Goal: Information Seeking & Learning: Learn about a topic

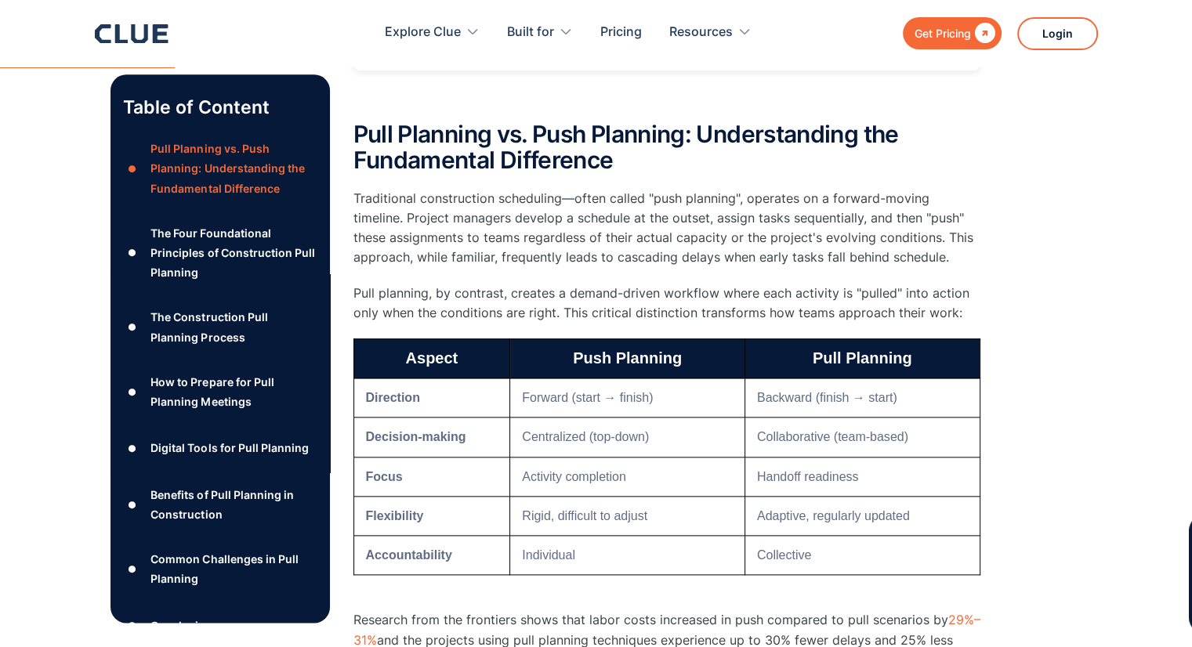
scroll to position [1959, 0]
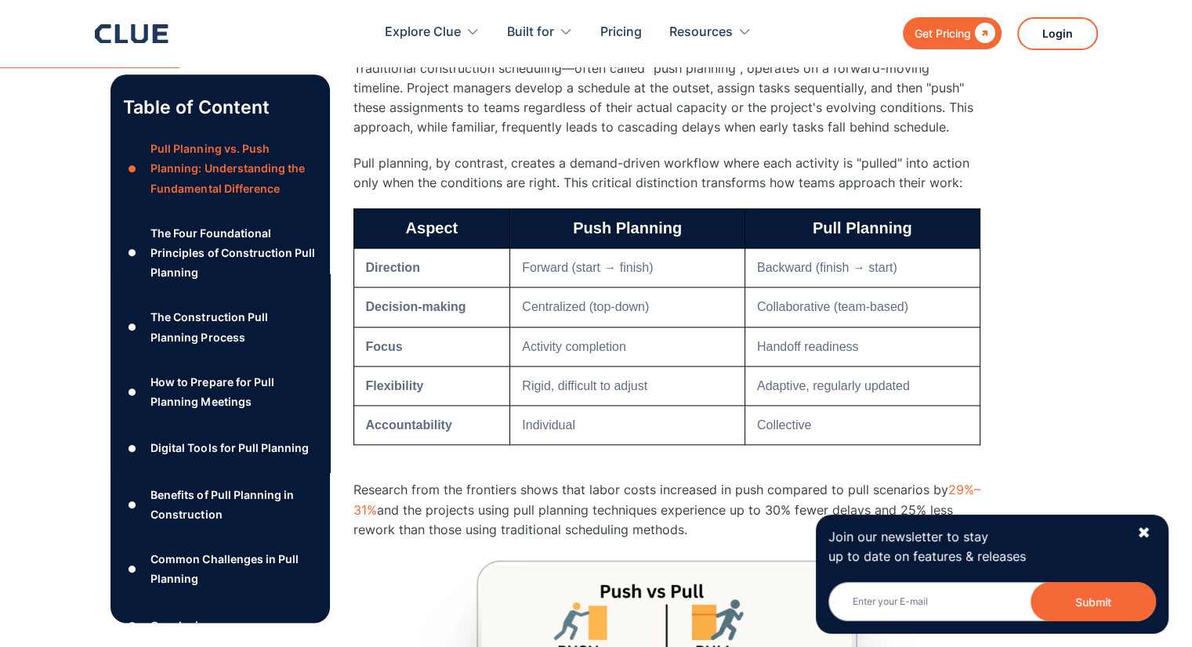
drag, startPoint x: 648, startPoint y: 386, endPoint x: 684, endPoint y: 385, distance: 36.1
drag, startPoint x: 684, startPoint y: 385, endPoint x: 676, endPoint y: 383, distance: 8.8
click at [683, 382] on td "Rigid, difficult to adjust" at bounding box center [627, 385] width 235 height 39
drag, startPoint x: 502, startPoint y: 424, endPoint x: 560, endPoint y: 429, distance: 58.3
click at [560, 429] on tr "Accountability Individual Collective" at bounding box center [666, 425] width 626 height 39
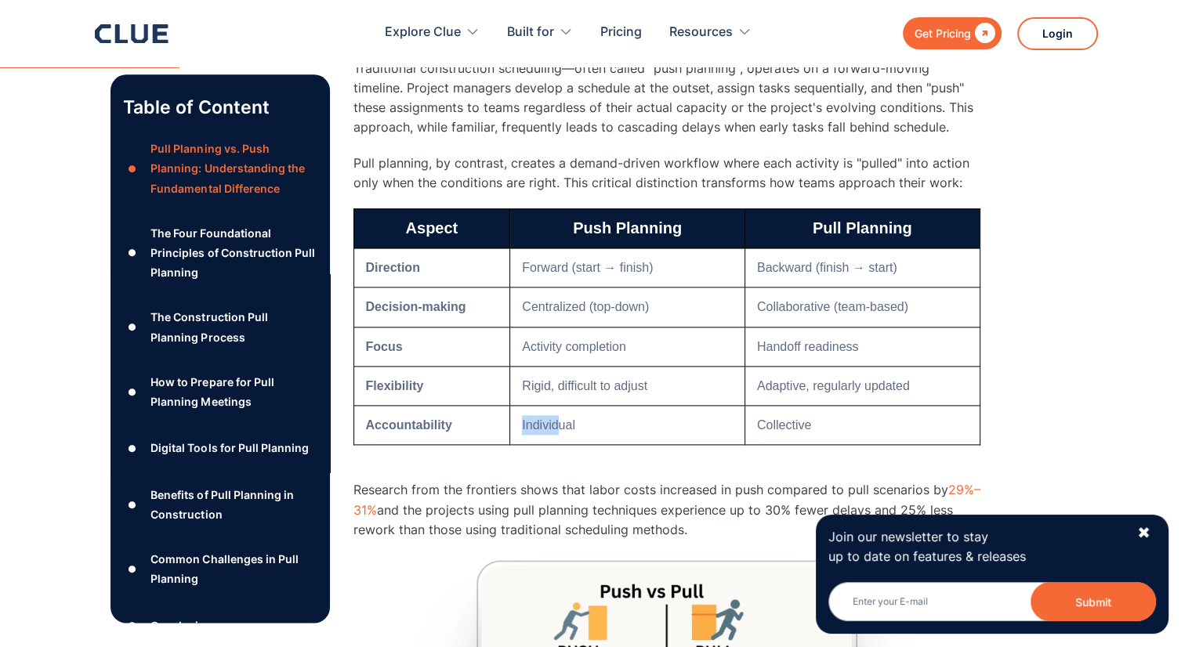
click at [561, 428] on td "Individual" at bounding box center [627, 425] width 235 height 39
click at [441, 402] on td "Flexibility" at bounding box center [431, 385] width 157 height 39
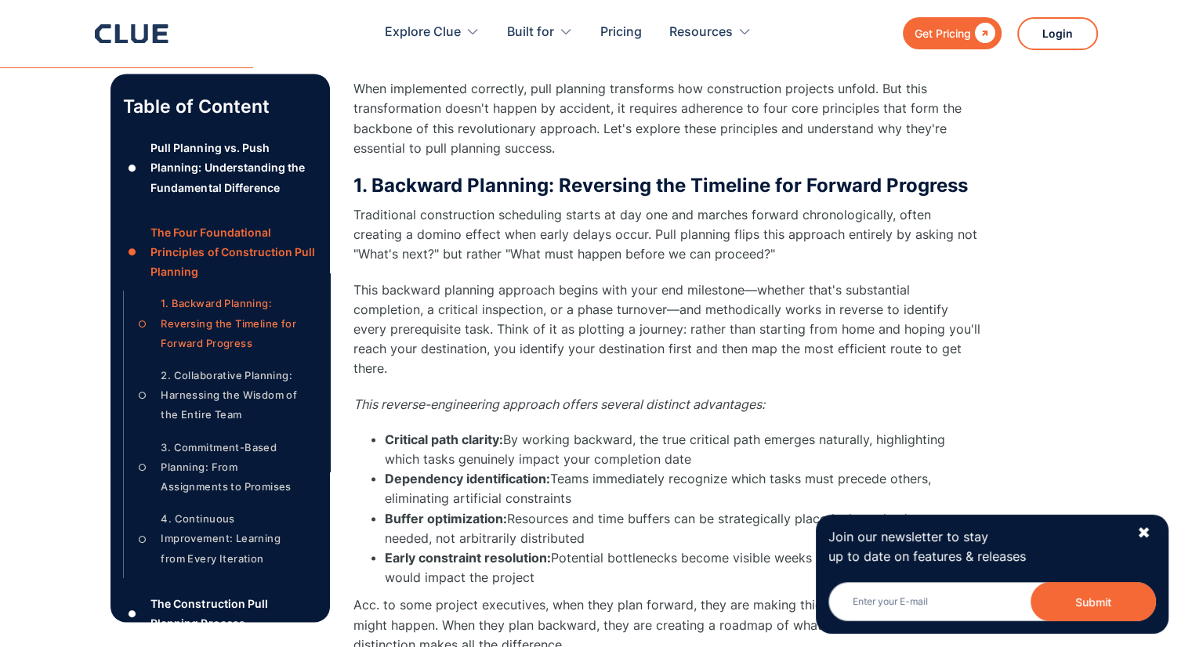
scroll to position [2978, 0]
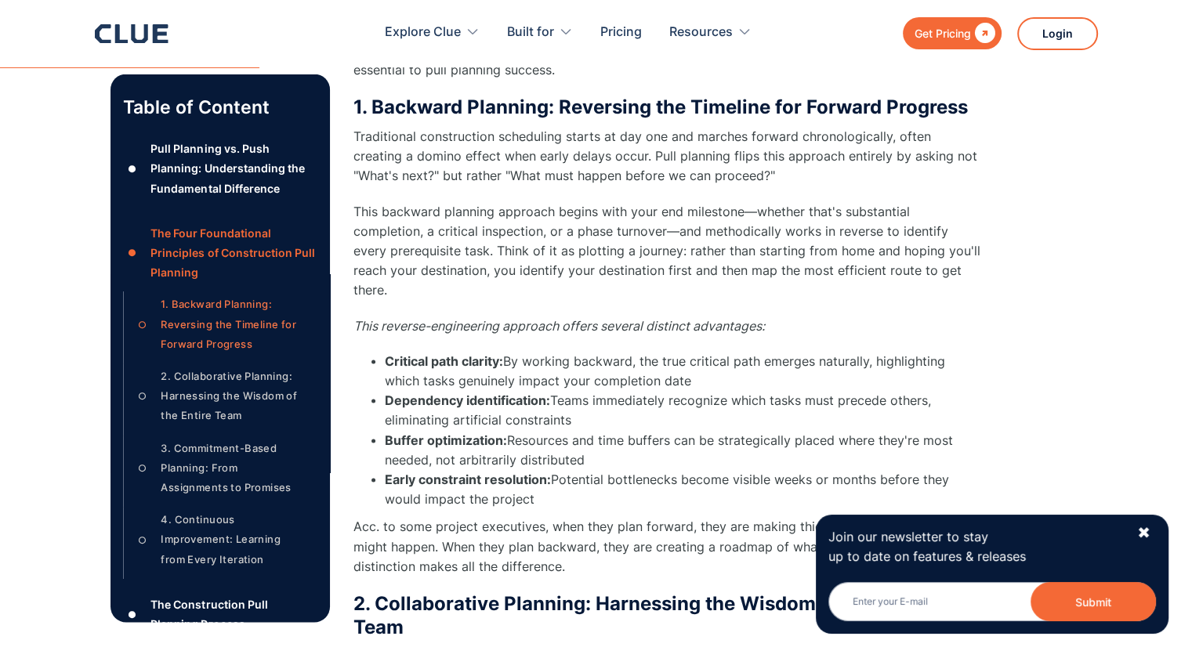
drag, startPoint x: 693, startPoint y: 356, endPoint x: 542, endPoint y: 332, distance: 152.3
click at [542, 351] on li "Critical path clarity: By working backward, the true critical path emerges natu…" at bounding box center [683, 370] width 596 height 39
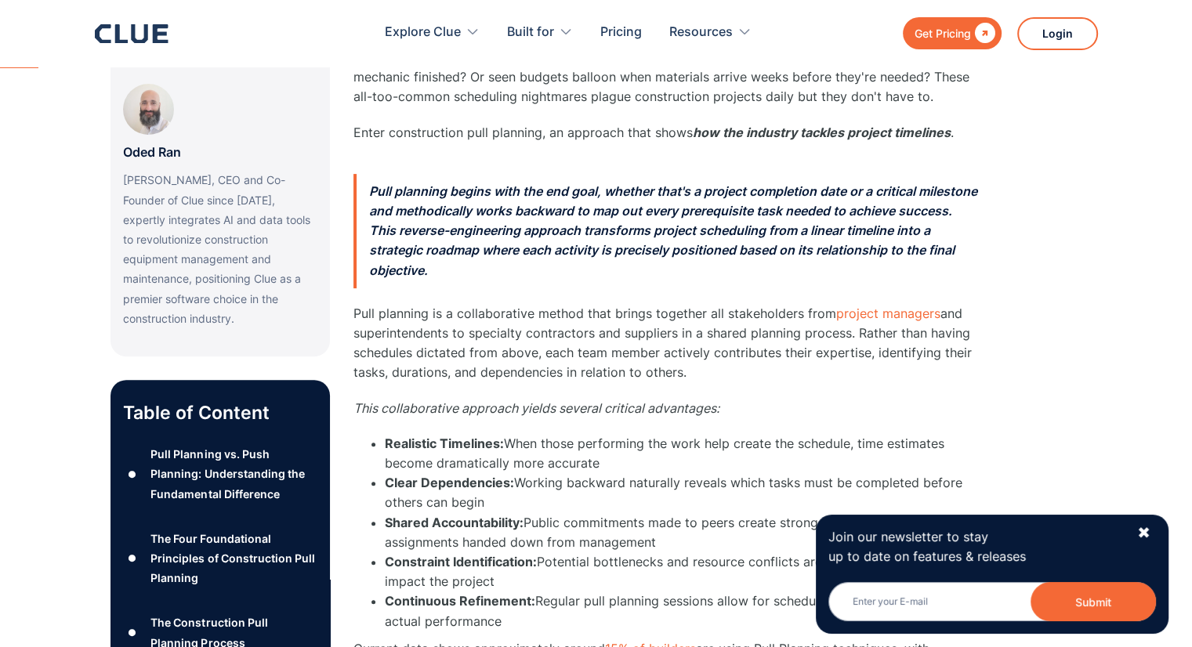
scroll to position [470, 0]
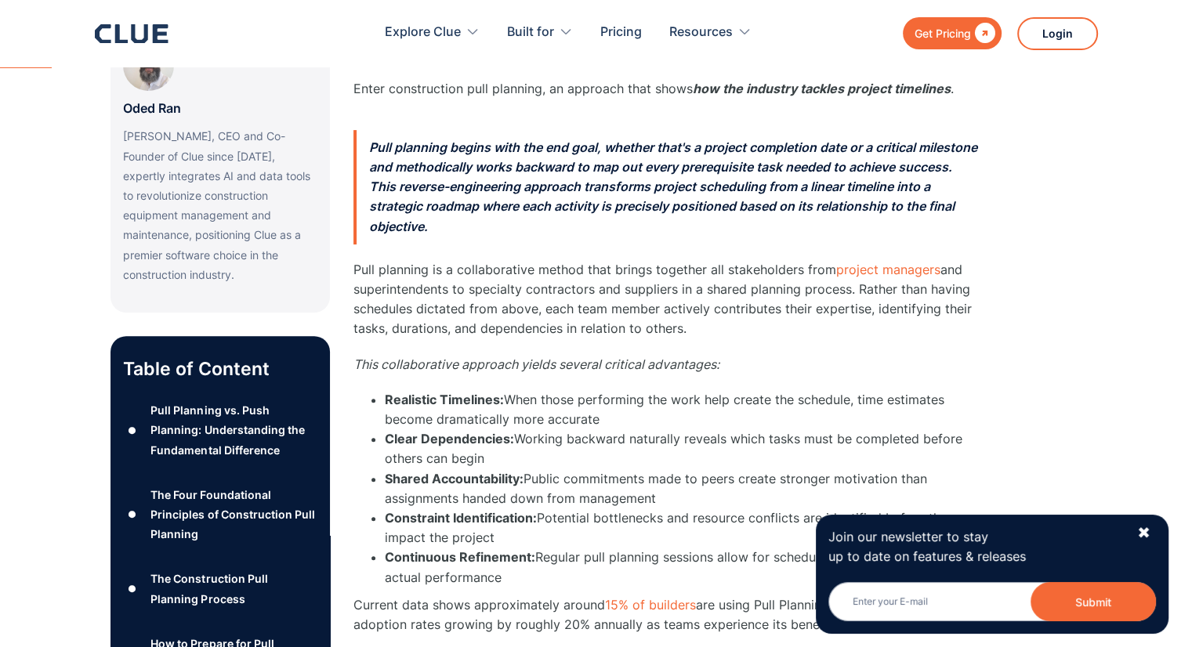
drag, startPoint x: 82, startPoint y: 139, endPoint x: 777, endPoint y: 350, distance: 725.7
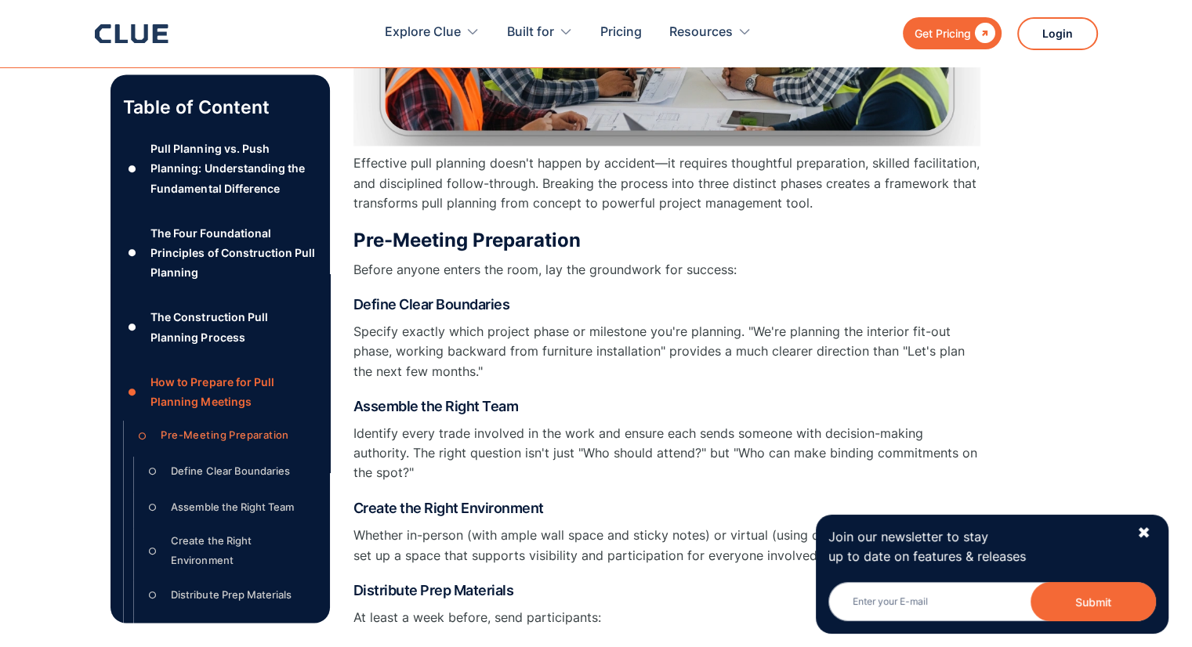
scroll to position [8542, 0]
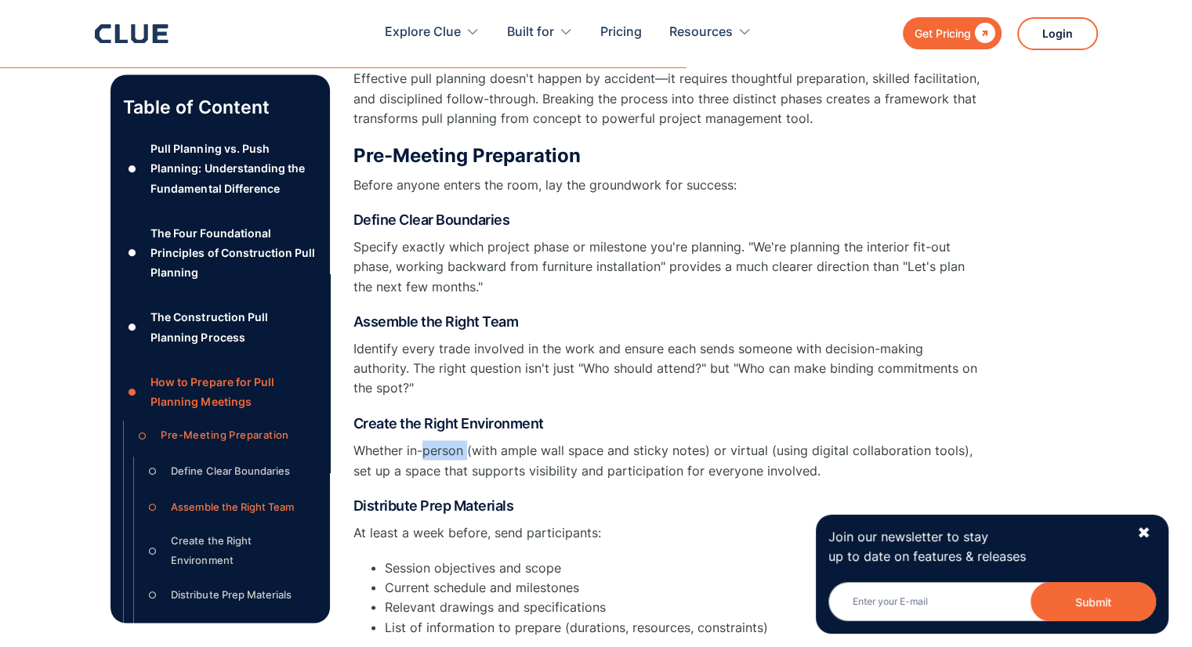
drag, startPoint x: 421, startPoint y: 406, endPoint x: 468, endPoint y: 411, distance: 47.3
click at [468, 440] on p "Whether in-person (with ample wall space and sticky notes) or virtual (using di…" at bounding box center [666, 459] width 627 height 39
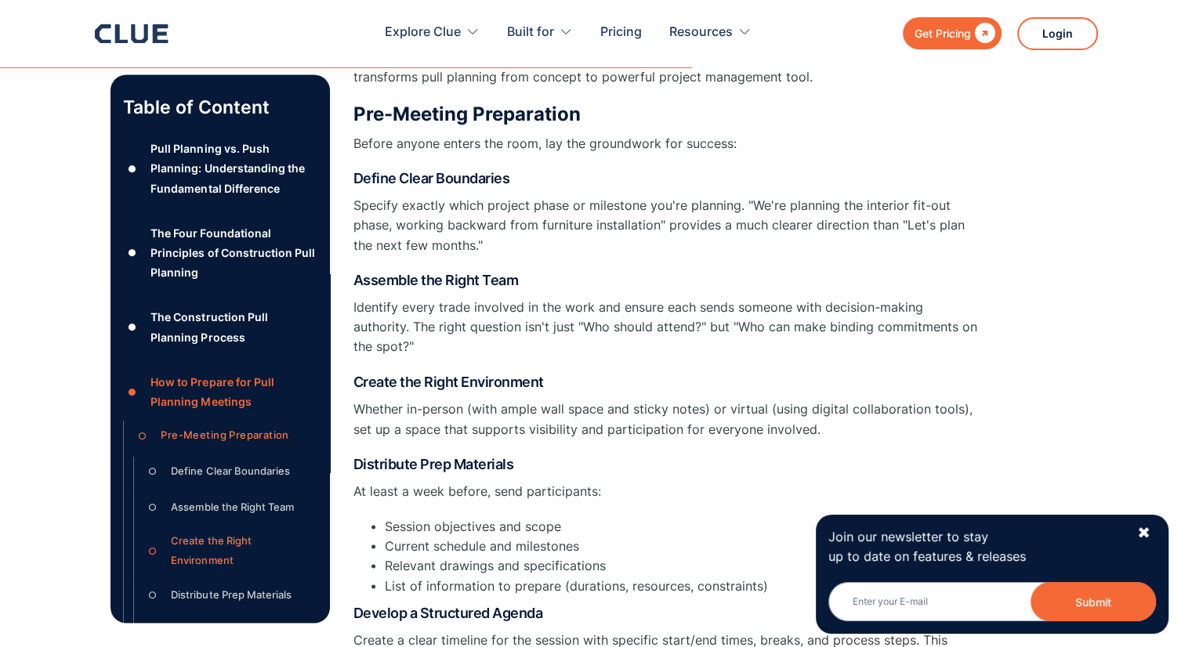
scroll to position [8621, 0]
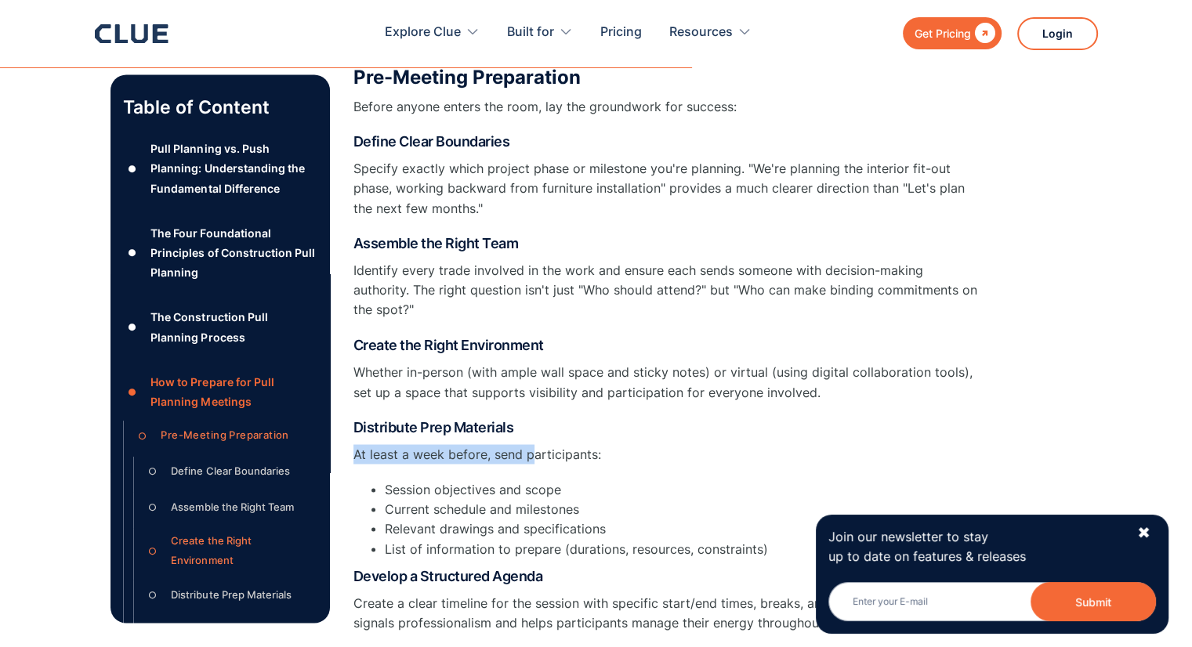
drag, startPoint x: 357, startPoint y: 411, endPoint x: 542, endPoint y: 409, distance: 185.8
click at [534, 444] on p "At least a week before, send participants:" at bounding box center [666, 454] width 627 height 20
click at [581, 444] on p "At least a week before, send participants:" at bounding box center [666, 454] width 627 height 20
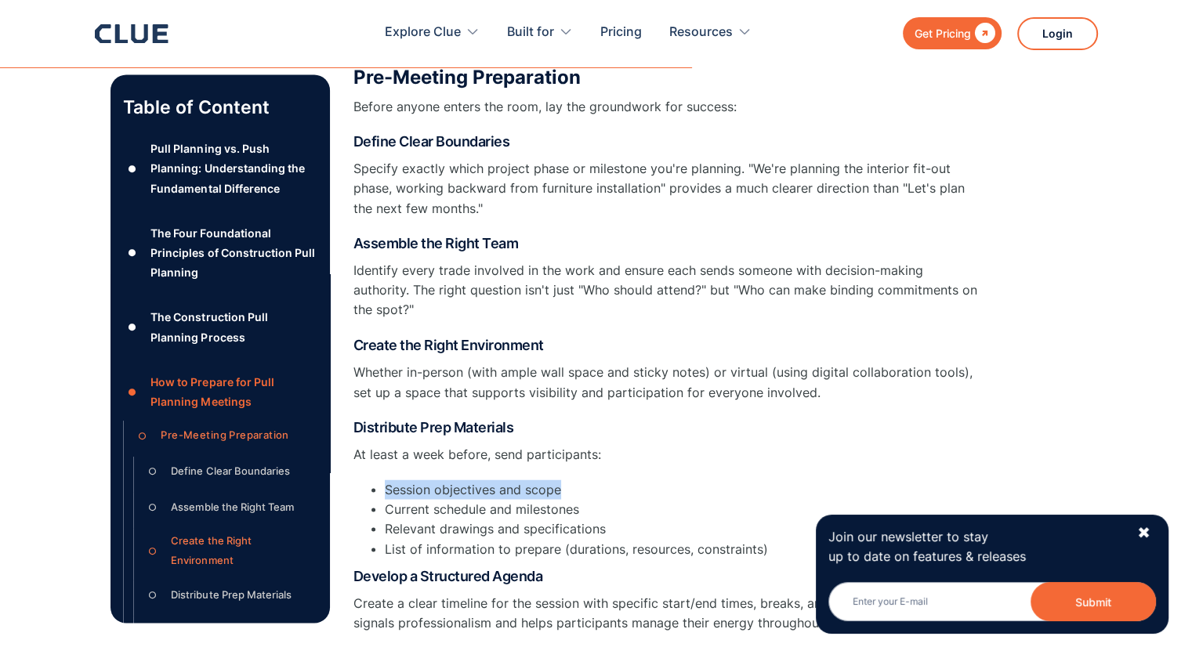
drag, startPoint x: 580, startPoint y: 451, endPoint x: 377, endPoint y: 447, distance: 203.0
click at [377, 480] on ul "Session objectives and scope Current schedule and milestones Relevant drawings …" at bounding box center [666, 519] width 627 height 79
drag, startPoint x: 404, startPoint y: 466, endPoint x: 564, endPoint y: 466, distance: 160.7
click at [564, 499] on li "Current schedule and milestones" at bounding box center [683, 509] width 596 height 20
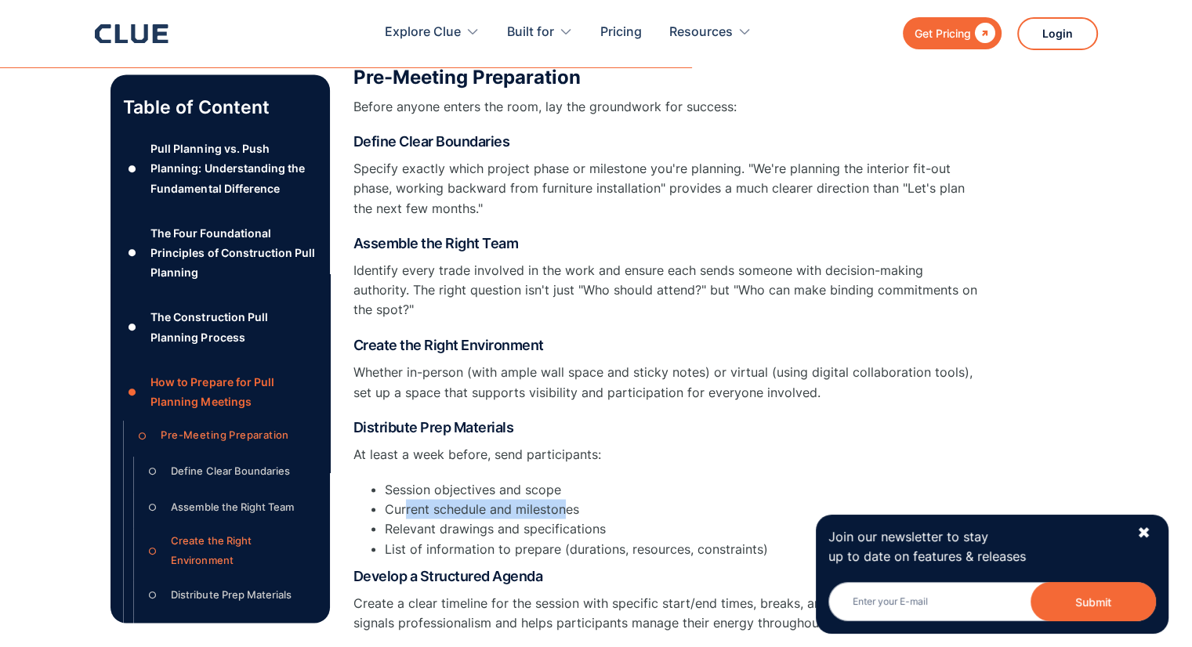
click at [564, 499] on li "Current schedule and milestones" at bounding box center [683, 509] width 596 height 20
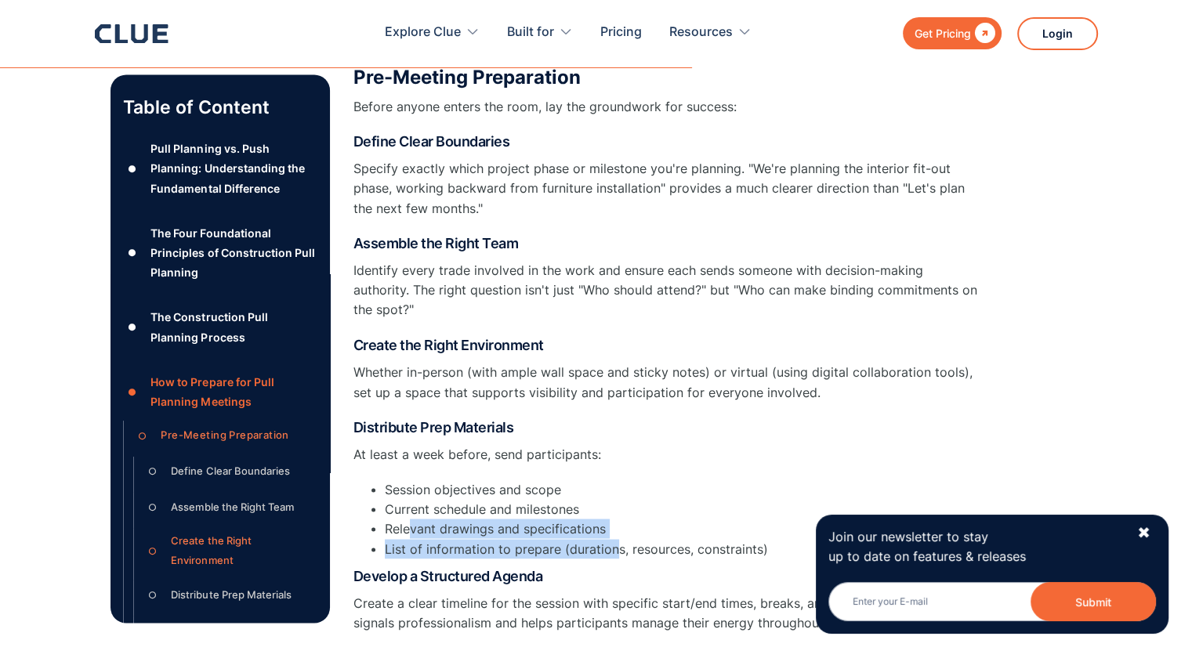
drag, startPoint x: 406, startPoint y: 485, endPoint x: 614, endPoint y: 499, distance: 208.9
click at [614, 500] on ul "Session objectives and scope Current schedule and milestones Relevant drawings …" at bounding box center [666, 519] width 627 height 79
click at [614, 539] on li "List of information to prepare (durations, resources, constraints)" at bounding box center [683, 549] width 596 height 20
drag, startPoint x: 427, startPoint y: 507, endPoint x: 646, endPoint y: 508, distance: 218.7
click at [646, 539] on li "List of information to prepare (durations, resources, constraints)" at bounding box center [683, 549] width 596 height 20
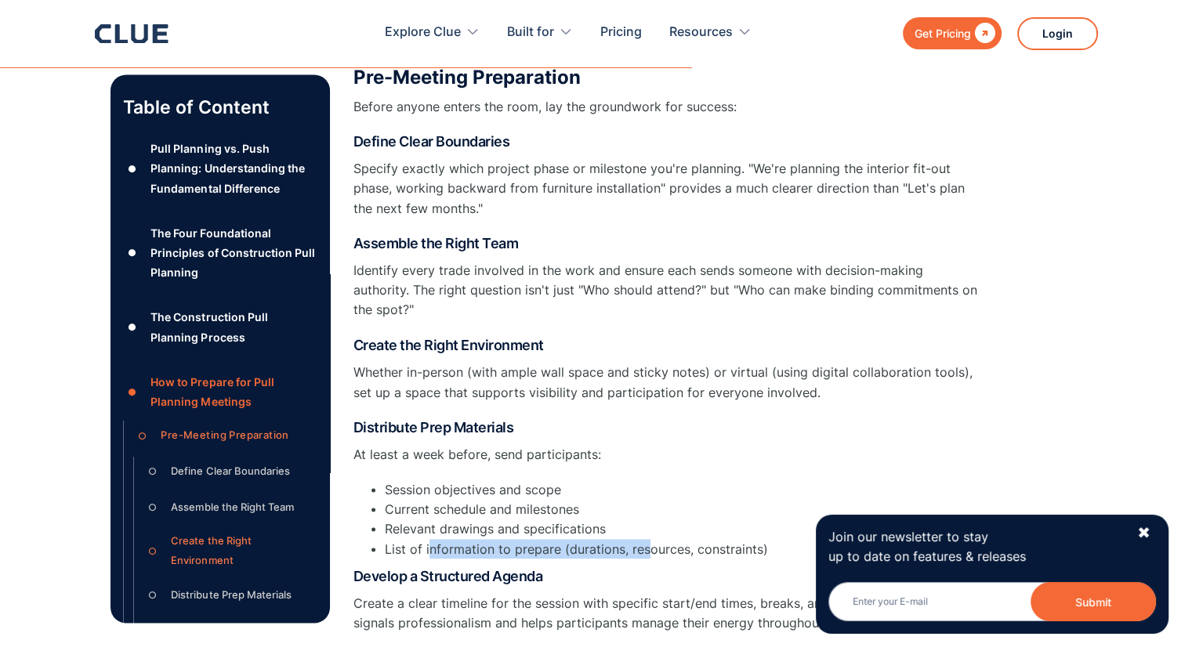
click at [646, 539] on li "List of information to prepare (durations, resources, constraints)" at bounding box center [683, 549] width 596 height 20
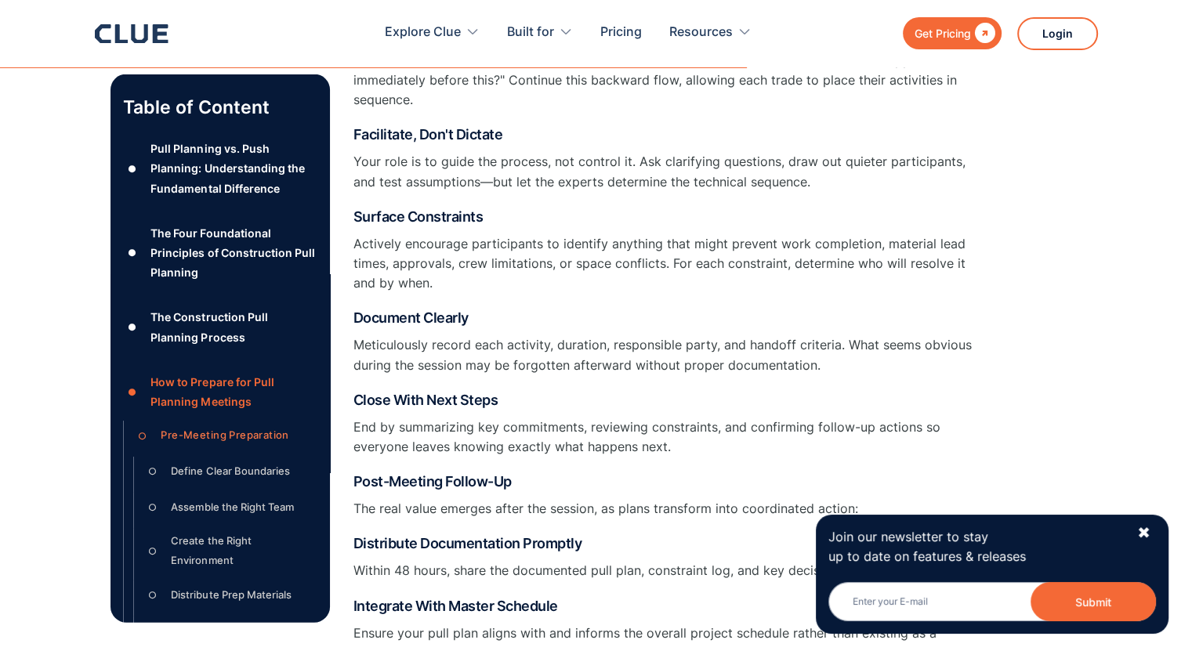
scroll to position [9561, 0]
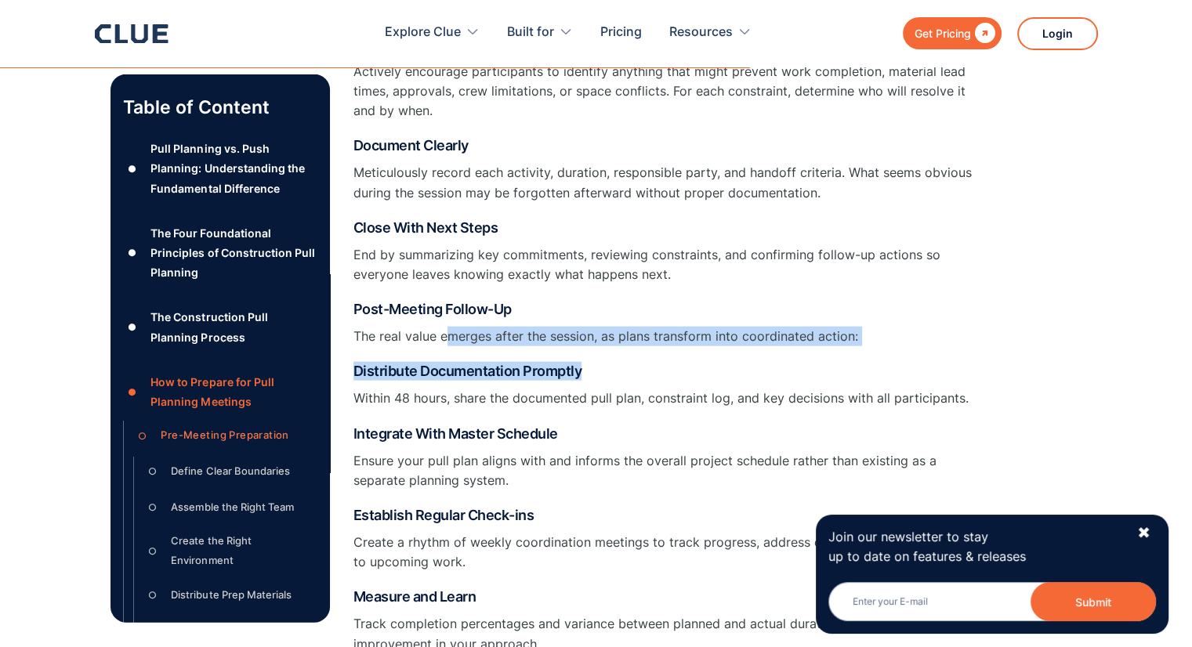
drag, startPoint x: 444, startPoint y: 302, endPoint x: 583, endPoint y: 310, distance: 139.7
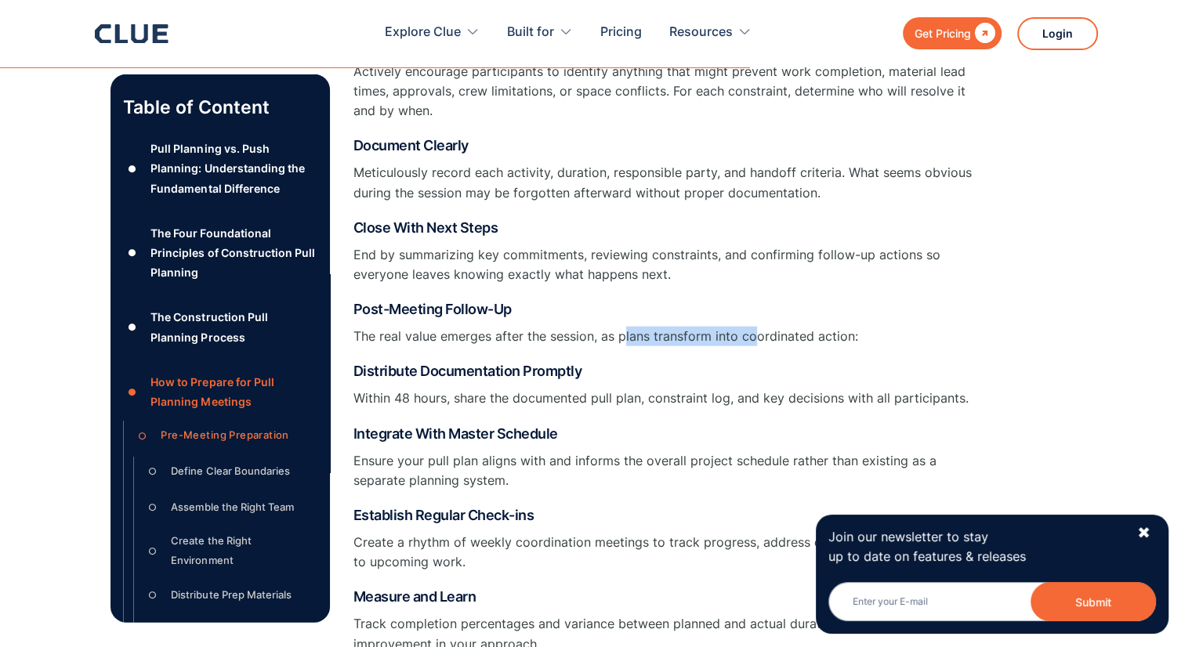
drag, startPoint x: 625, startPoint y: 296, endPoint x: 753, endPoint y: 299, distance: 127.8
click at [753, 327] on p "The real value emerges after the session, as plans transform into coordinated a…" at bounding box center [666, 337] width 627 height 20
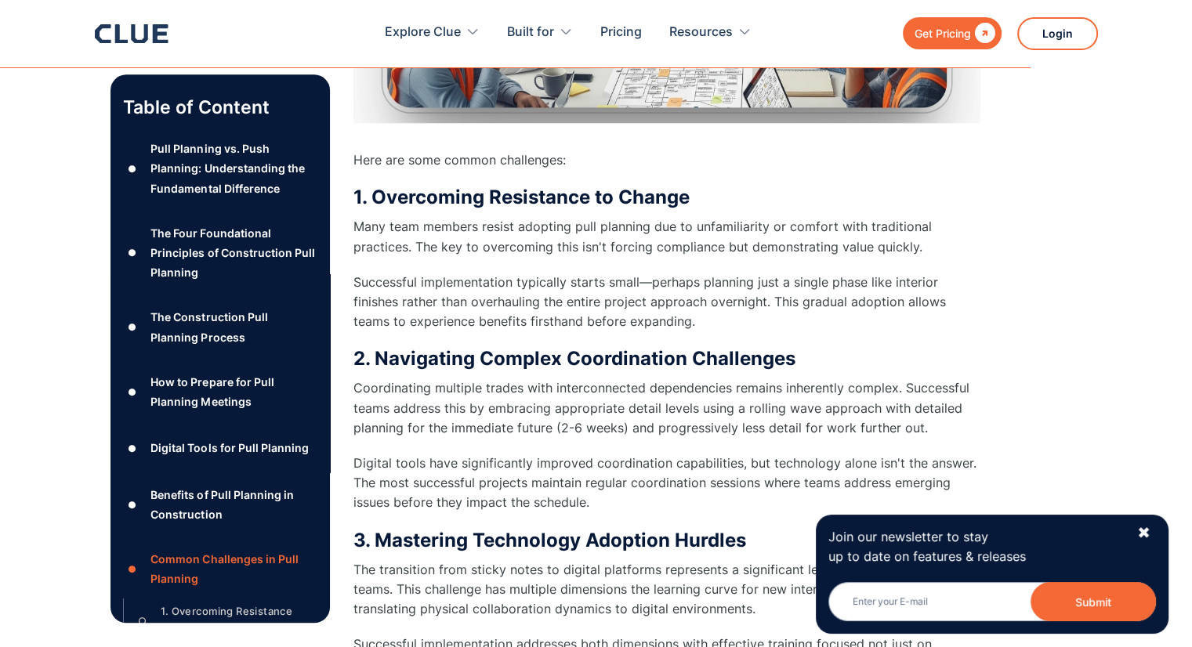
scroll to position [13480, 0]
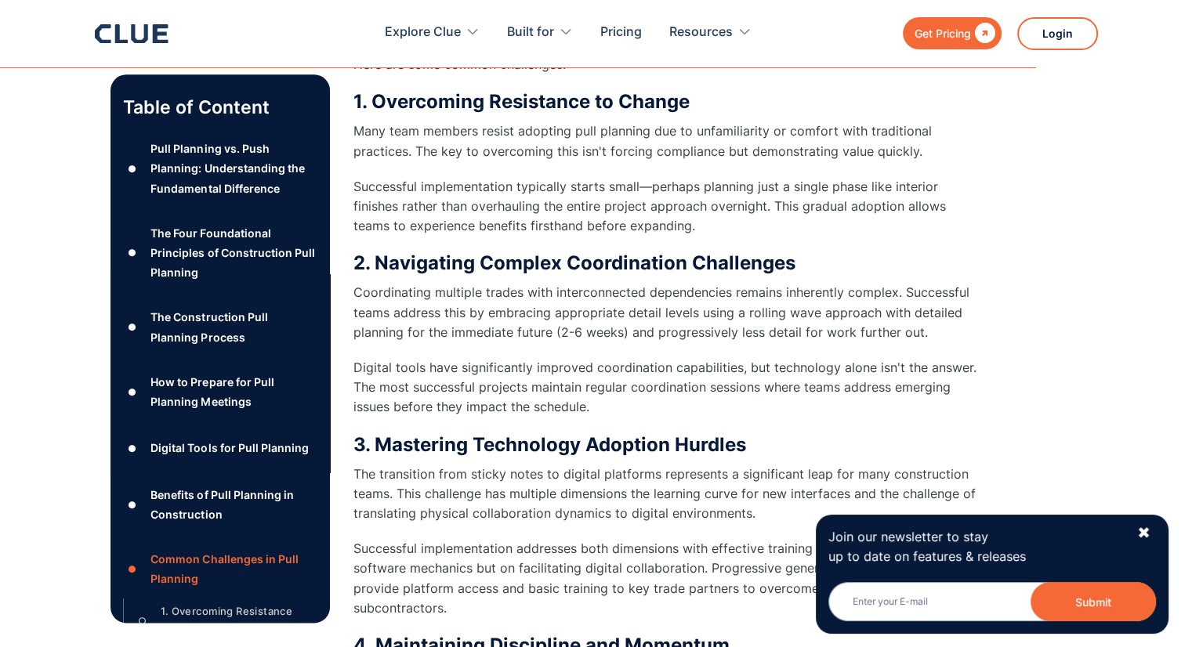
drag, startPoint x: 521, startPoint y: 289, endPoint x: 489, endPoint y: 306, distance: 36.1
click at [489, 358] on p "Digital tools have significantly improved coordination capabilities, but techno…" at bounding box center [666, 388] width 627 height 60
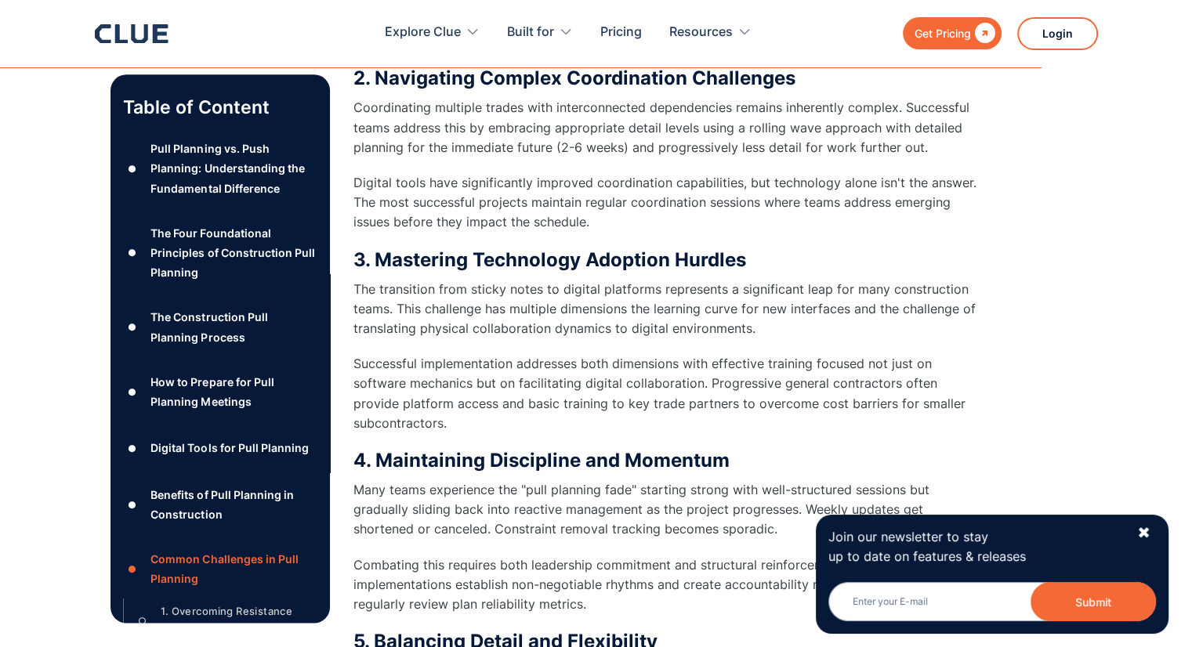
scroll to position [13793, 0]
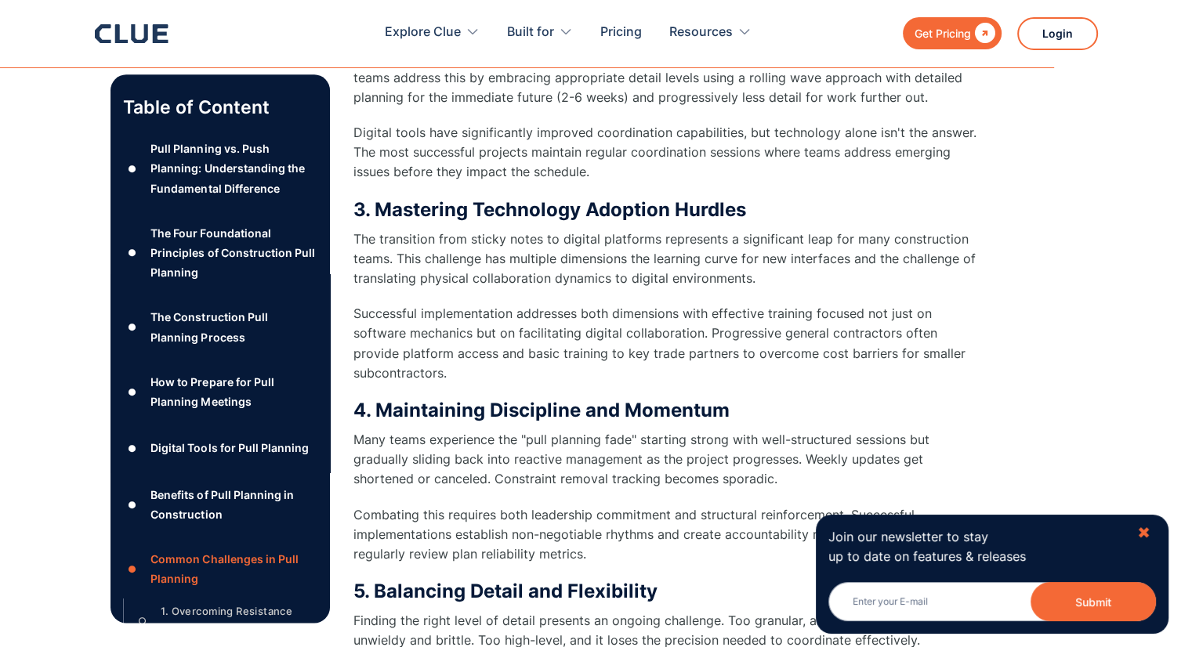
click at [1141, 531] on div "✖" at bounding box center [1143, 534] width 13 height 20
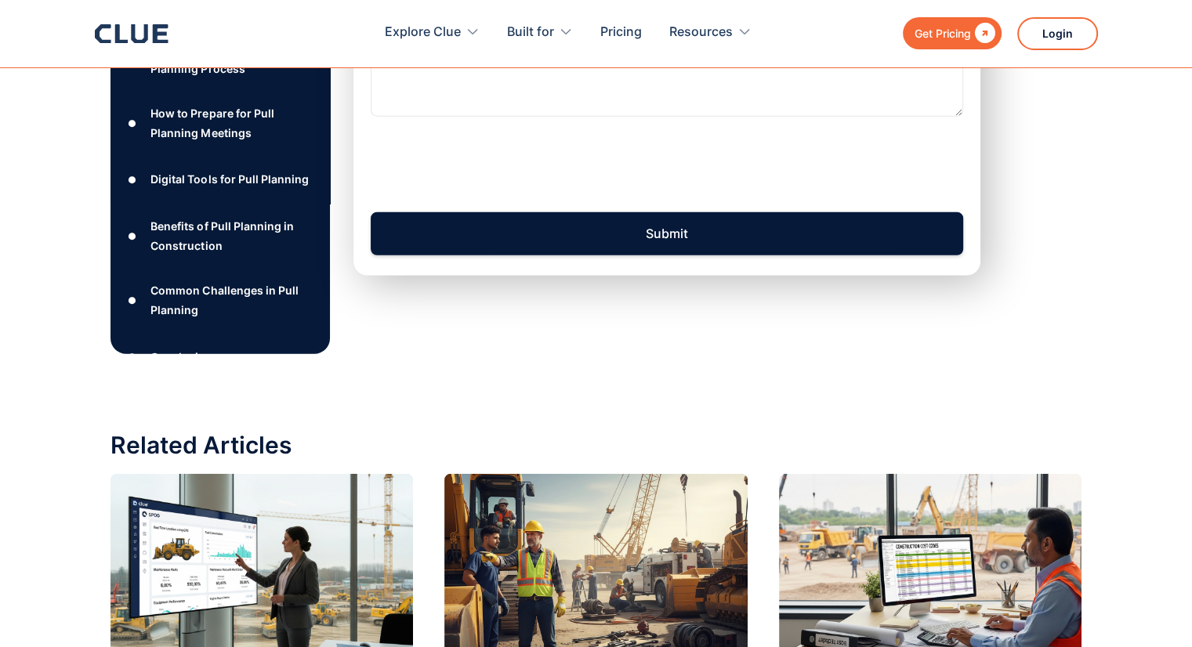
scroll to position [16223, 0]
